Goal: Task Accomplishment & Management: Use online tool/utility

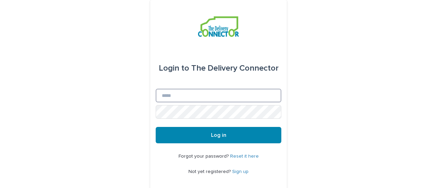
click at [164, 93] on input "Email" at bounding box center [219, 96] width 126 height 14
click at [165, 95] on input "Email" at bounding box center [219, 96] width 126 height 14
type input "**********"
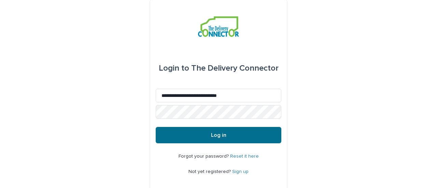
click at [233, 138] on button "Log in" at bounding box center [219, 135] width 126 height 16
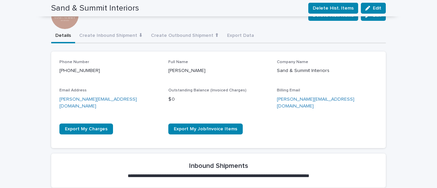
scroll to position [68, 0]
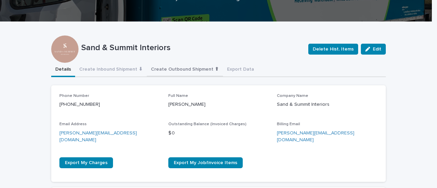
click at [159, 71] on button "Create Outbound Shipment ⬆" at bounding box center [185, 70] width 76 height 14
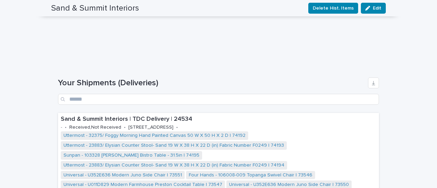
scroll to position [427, 0]
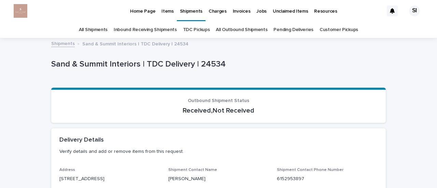
click at [281, 28] on link "Pending Deliveries" at bounding box center [294, 30] width 40 height 16
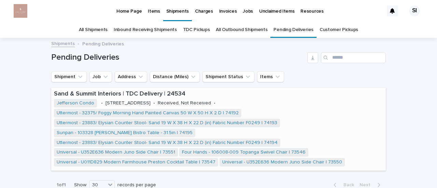
click at [307, 130] on div "Uttermost - 32375/ Foggy Morning Hand Painted Canvas 50 W X 50 H X 2 D | 74192 …" at bounding box center [218, 138] width 329 height 59
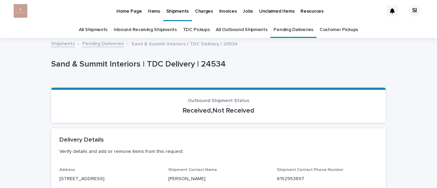
drag, startPoint x: 109, startPoint y: 152, endPoint x: 98, endPoint y: 152, distance: 10.6
click at [109, 152] on p "Verify details and add or remove items from this request." at bounding box center [217, 152] width 316 height 6
click at [74, 152] on p "Verify details and add or remove items from this request." at bounding box center [217, 152] width 316 height 6
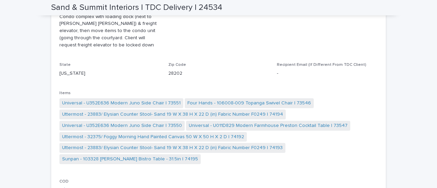
scroll to position [239, 0]
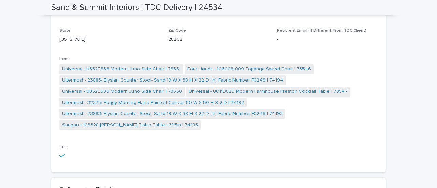
click at [108, 144] on div "Address [STREET_ADDRESS] Shipment Contact Name [PERSON_NAME] Shipment Contact P…" at bounding box center [218, 47] width 318 height 236
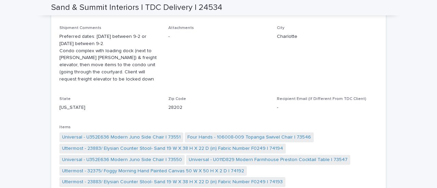
scroll to position [102, 0]
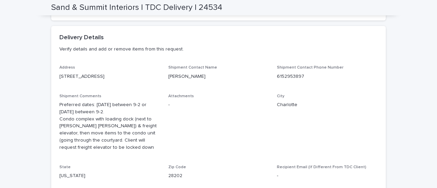
click at [94, 49] on p "Verify details and add or remove items from this request." at bounding box center [217, 49] width 316 height 6
drag, startPoint x: 56, startPoint y: 49, endPoint x: 175, endPoint y: 54, distance: 119.0
click at [175, 54] on div "Delivery Details Verify details and add or remove items from this request." at bounding box center [218, 46] width 335 height 40
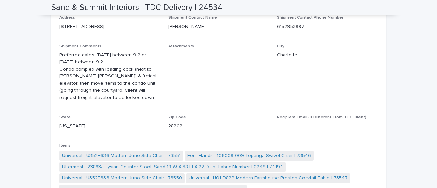
scroll to position [205, 0]
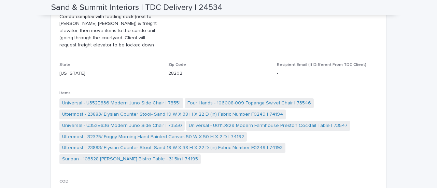
click at [66, 102] on link "Universal - U352E636 Modern Juno Side Chair | 73551" at bounding box center [121, 103] width 119 height 7
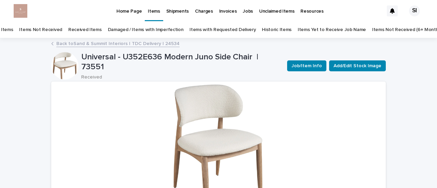
click at [44, 30] on link "Items Not Received" at bounding box center [40, 30] width 43 height 16
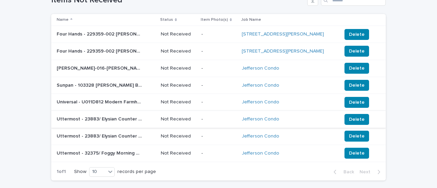
scroll to position [68, 0]
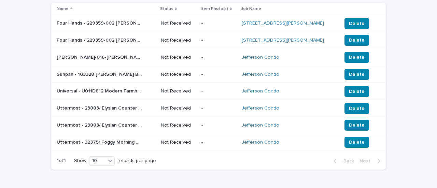
click at [81, 89] on p "Universal - U011D812 Modern Farmhouse End Table | 73549" at bounding box center [100, 90] width 87 height 7
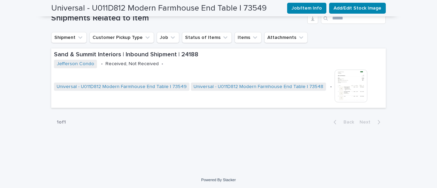
scroll to position [340, 0]
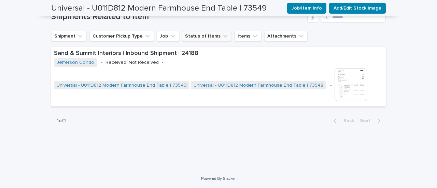
click at [222, 34] on icon "Status of Items" at bounding box center [225, 36] width 7 height 7
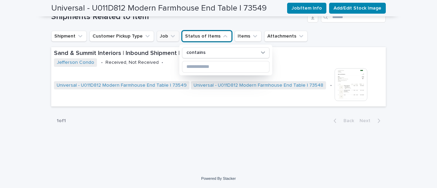
click at [159, 37] on button "Job" at bounding box center [168, 36] width 23 height 11
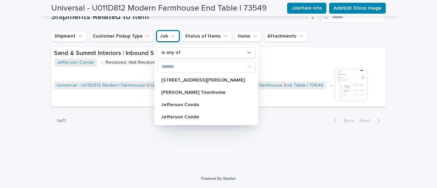
click at [130, 34] on button "Customer Pickup Type" at bounding box center [121, 36] width 65 height 11
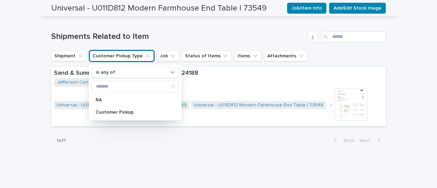
scroll to position [306, 0]
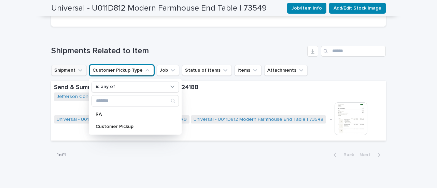
click at [70, 68] on button "Shipment" at bounding box center [69, 70] width 36 height 11
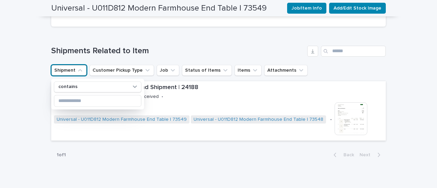
click at [286, 46] on div "Shipments Related to Item" at bounding box center [218, 51] width 335 height 11
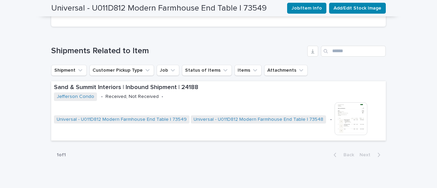
scroll to position [204, 0]
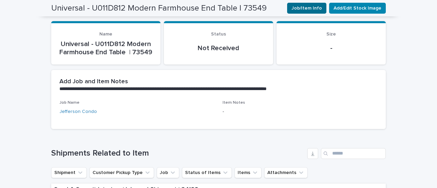
click at [301, 5] on span "Job/Item Info" at bounding box center [307, 8] width 30 height 7
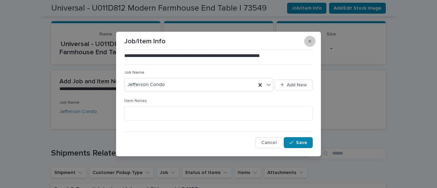
click at [310, 40] on icon "button" at bounding box center [309, 41] width 3 height 5
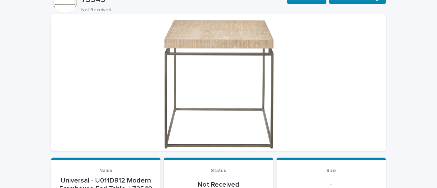
scroll to position [0, 0]
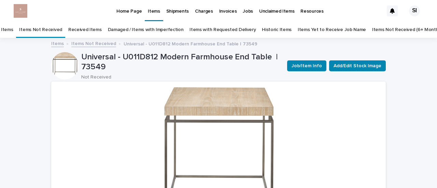
click at [13, 28] on link "All Items" at bounding box center [4, 30] width 18 height 16
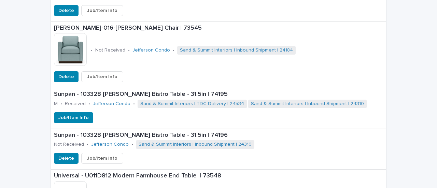
scroll to position [512, 0]
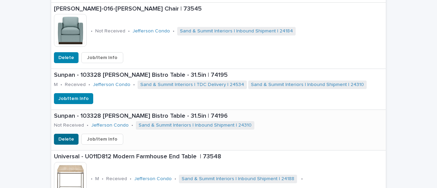
click at [60, 141] on span "Delete" at bounding box center [66, 139] width 16 height 7
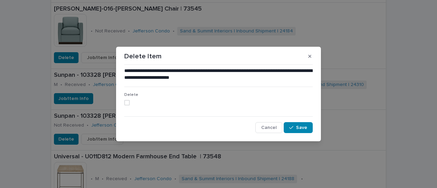
click at [128, 103] on span at bounding box center [126, 102] width 5 height 5
click at [298, 127] on span "Save" at bounding box center [301, 127] width 11 height 5
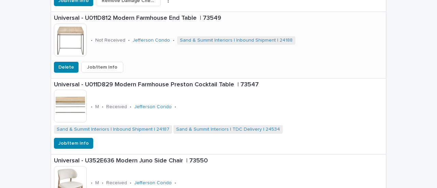
scroll to position [746, 0]
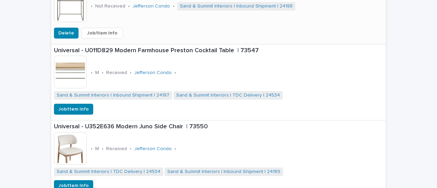
click at [87, 31] on span "Job/Item Info" at bounding box center [102, 33] width 30 height 7
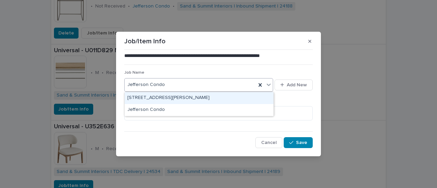
click at [267, 85] on icon at bounding box center [268, 84] width 7 height 7
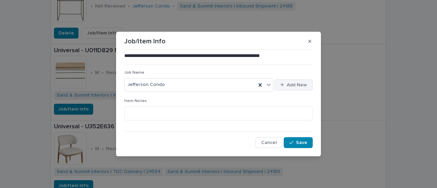
click at [288, 83] on span "Add New" at bounding box center [297, 85] width 20 height 5
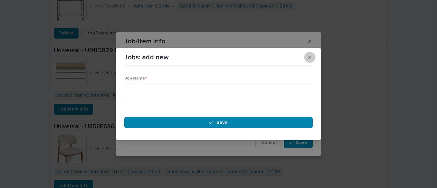
click at [309, 58] on icon "button" at bounding box center [309, 57] width 3 height 3
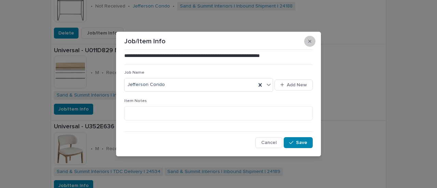
click at [310, 39] on button "button" at bounding box center [309, 41] width 11 height 11
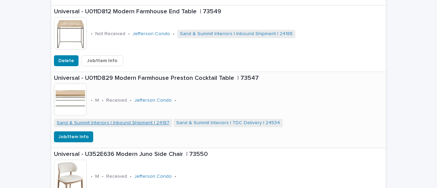
scroll to position [712, 0]
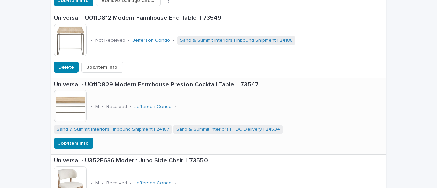
click at [98, 85] on p "Universal - U011D829 Modern Farmhouse Preston Cocktail Table | 73547" at bounding box center [218, 85] width 329 height 8
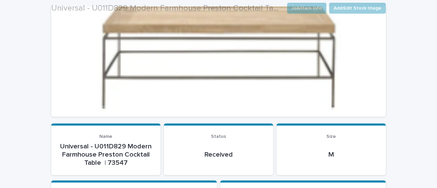
scroll to position [102, 0]
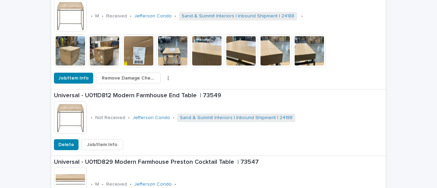
scroll to position [637, 0]
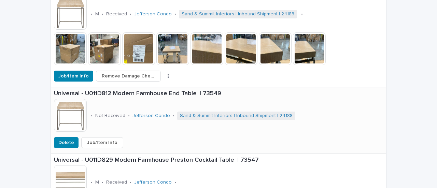
click at [115, 92] on p "Universal - U011D812 Modern Farmhouse End Table | 73549" at bounding box center [218, 94] width 329 height 8
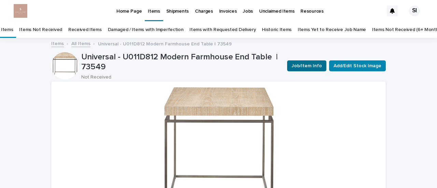
click at [312, 67] on span "Job/Item Info" at bounding box center [307, 65] width 30 height 7
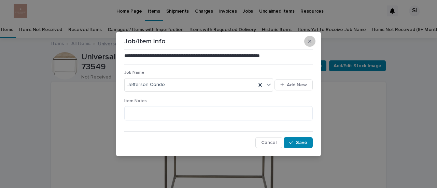
click at [313, 38] on button "button" at bounding box center [309, 41] width 11 height 11
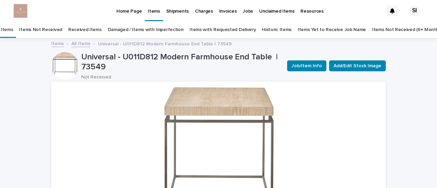
click at [311, 12] on p "Resources" at bounding box center [312, 7] width 23 height 14
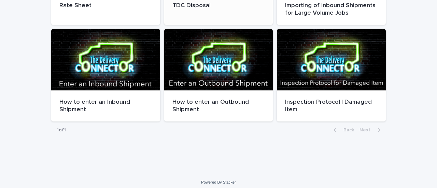
scroll to position [126, 0]
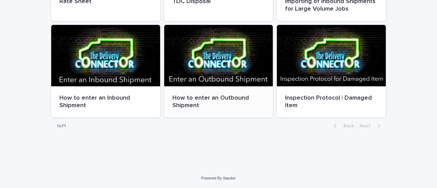
click at [197, 58] on div at bounding box center [218, 55] width 109 height 61
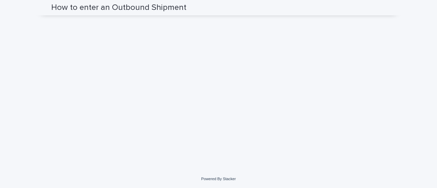
scroll to position [177, 0]
